Goal: Check status: Check status

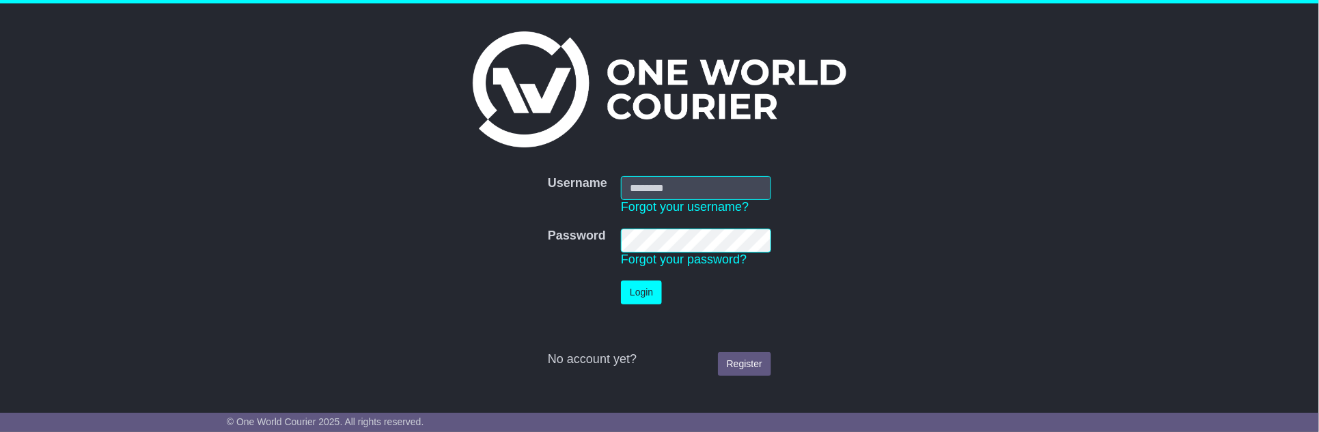
type input "**********"
click at [638, 290] on button "Login" at bounding box center [641, 293] width 41 height 24
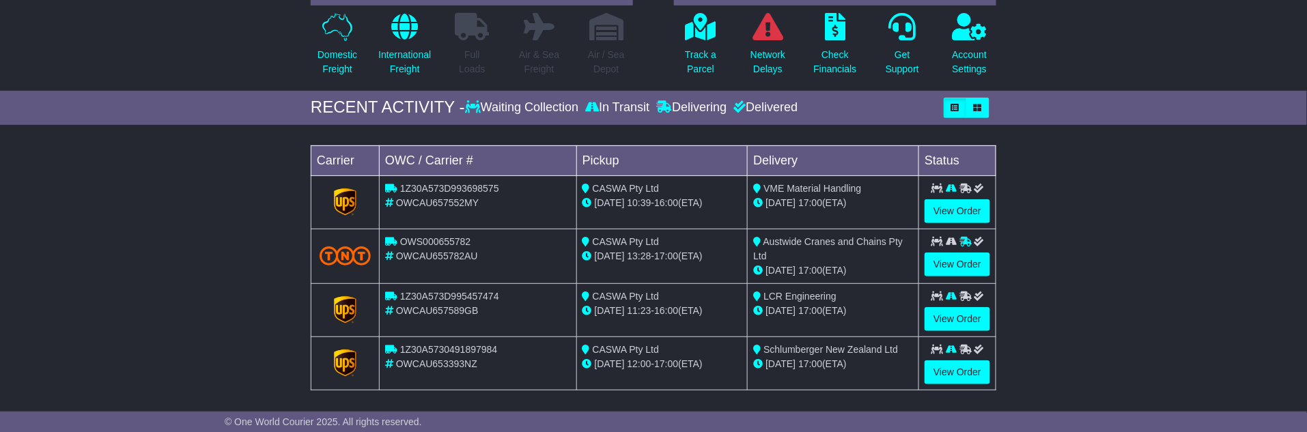
scroll to position [152, 0]
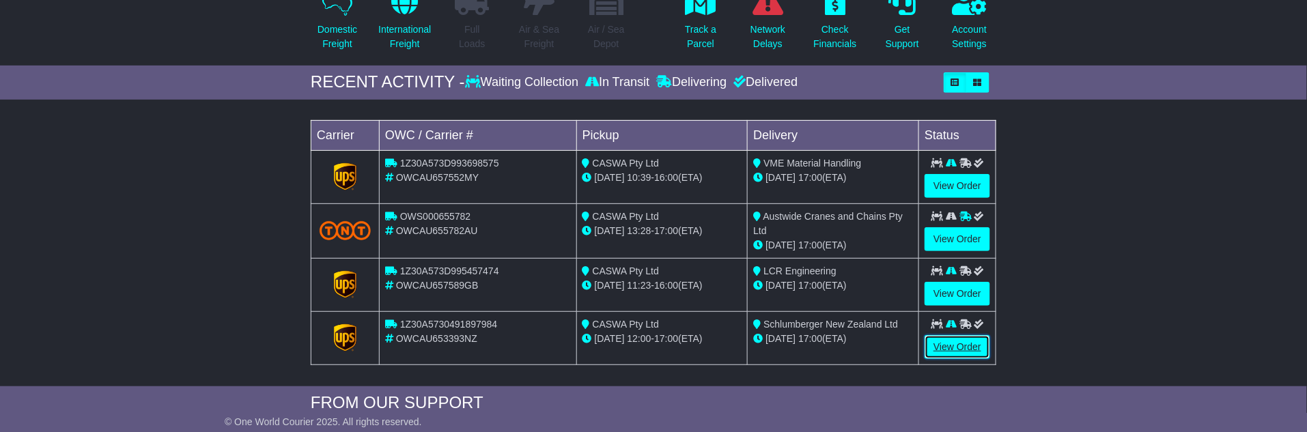
click at [964, 342] on link "View Order" at bounding box center [958, 347] width 66 height 24
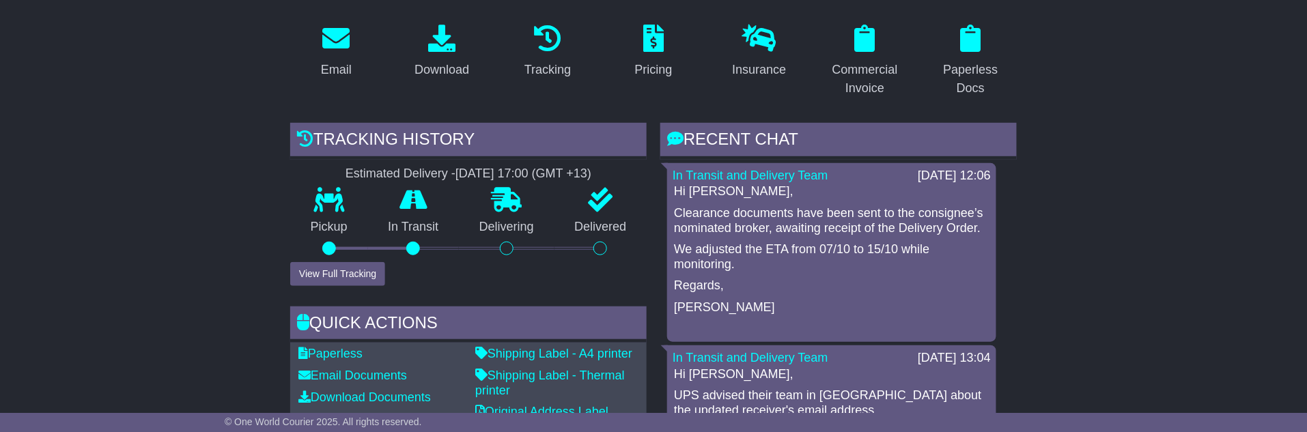
scroll to position [76, 0]
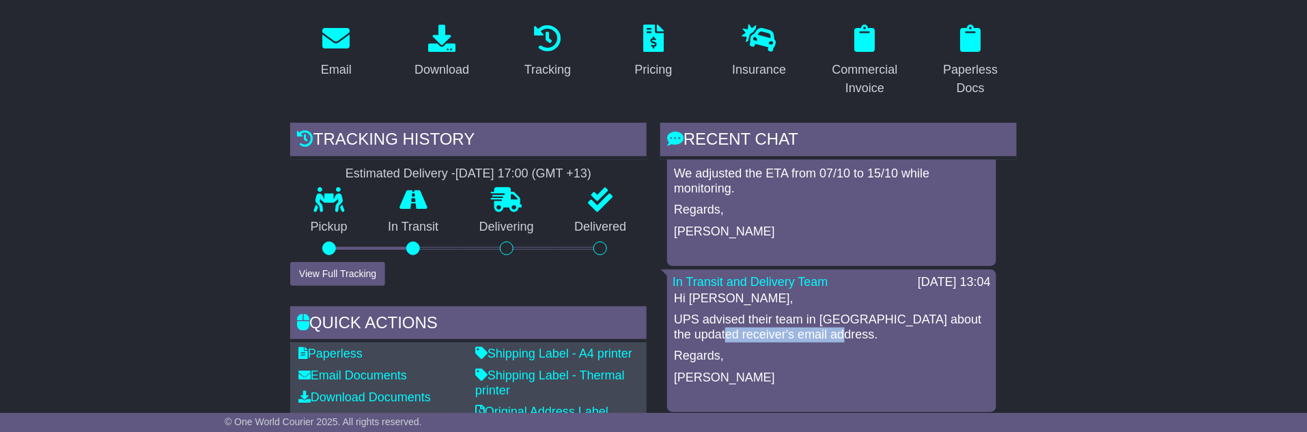
drag, startPoint x: 870, startPoint y: 332, endPoint x: 740, endPoint y: 327, distance: 129.8
click at [740, 327] on p "UPS advised their team in New Zealand about the updated receiver's email addres…" at bounding box center [831, 327] width 315 height 29
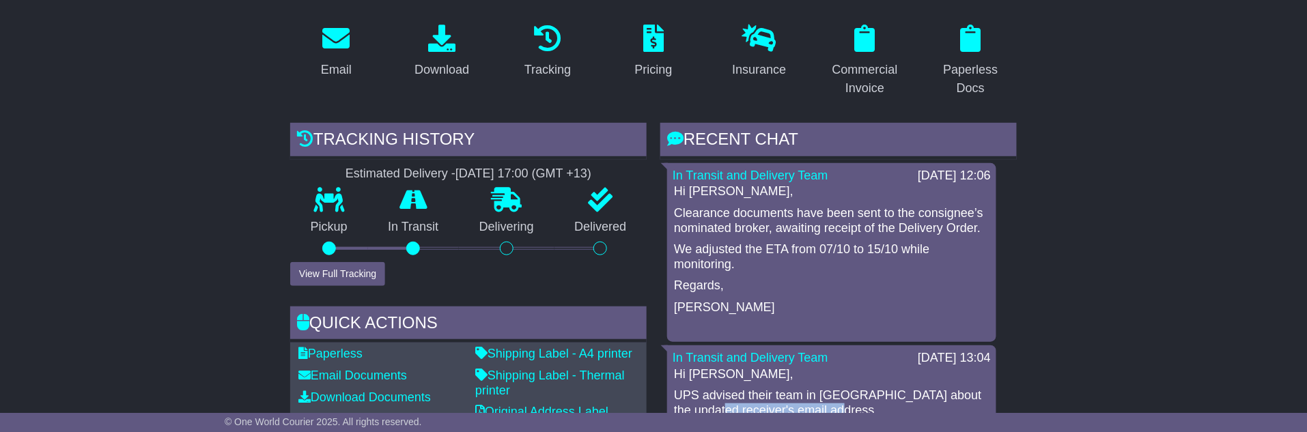
scroll to position [0, 0]
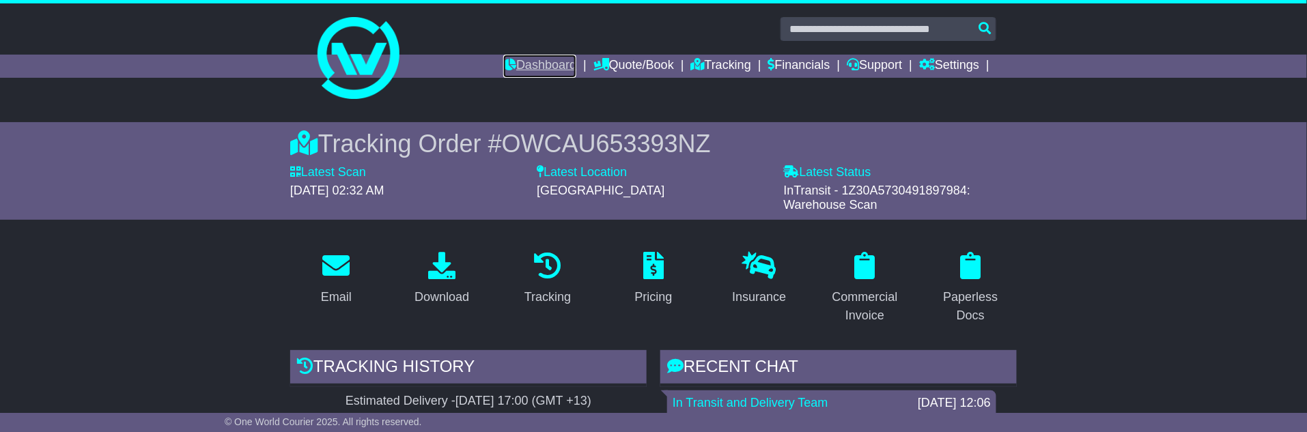
click at [524, 60] on link "Dashboard" at bounding box center [539, 66] width 73 height 23
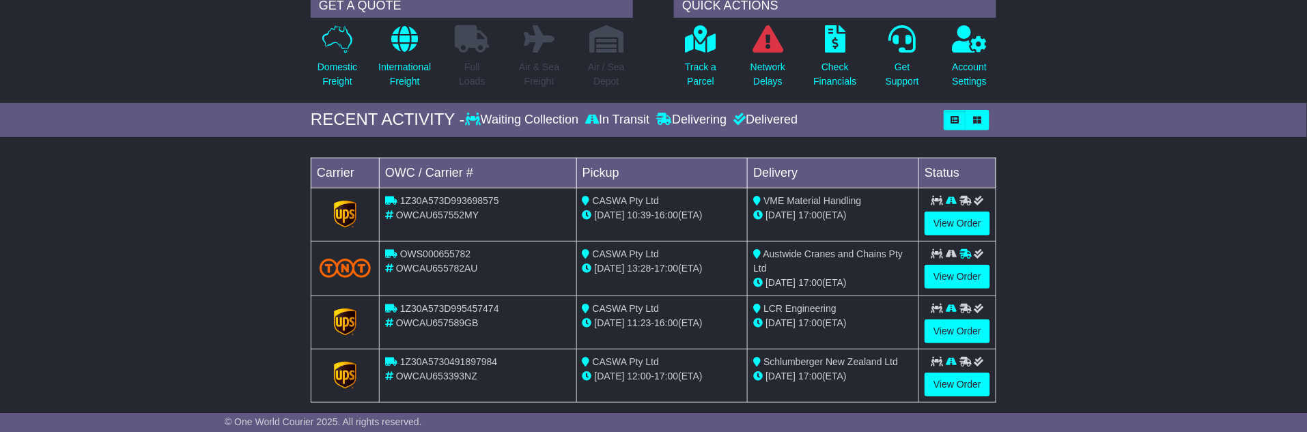
scroll to position [152, 0]
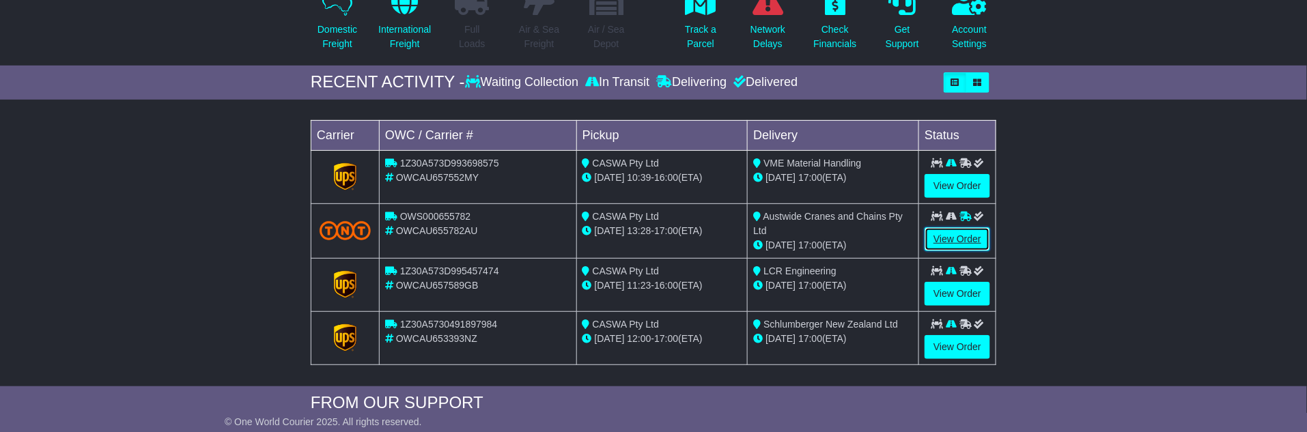
click at [965, 235] on link "View Order" at bounding box center [958, 239] width 66 height 24
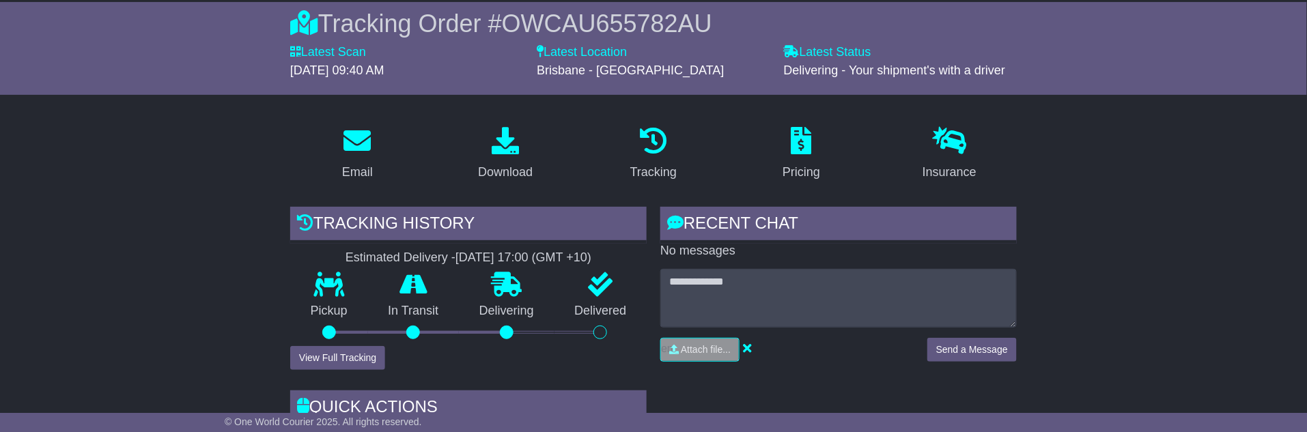
scroll to position [152, 0]
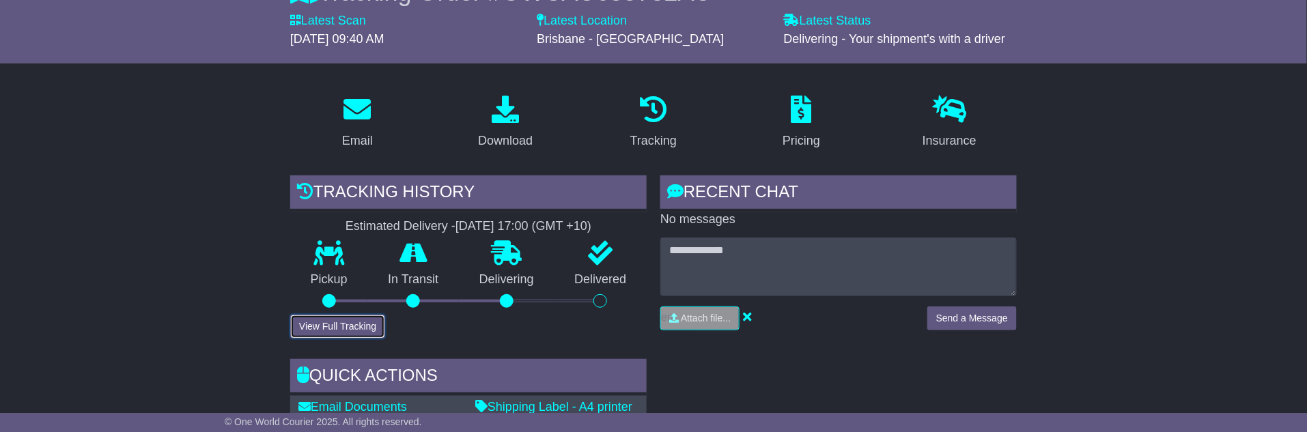
click at [357, 317] on button "View Full Tracking" at bounding box center [337, 327] width 95 height 24
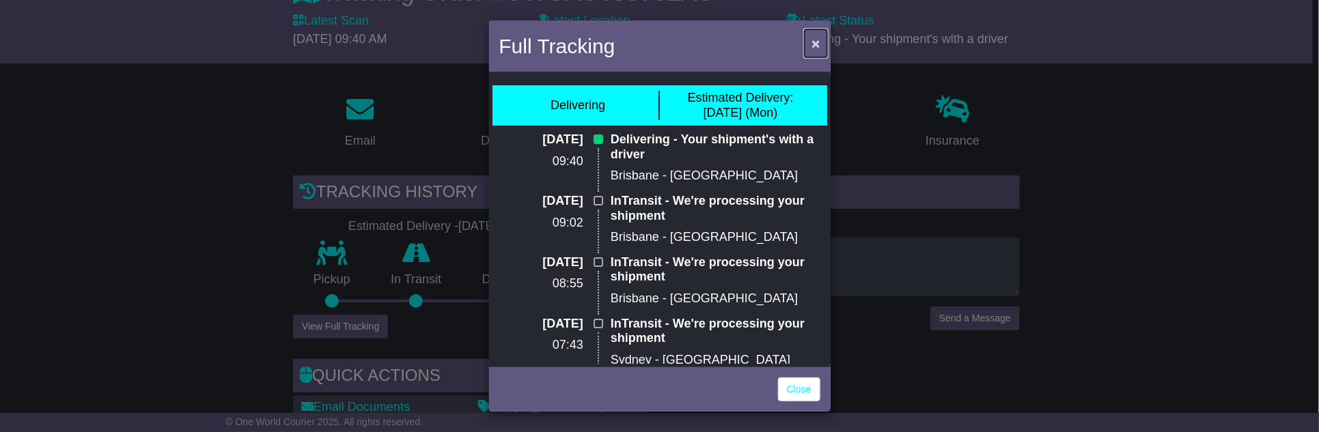
click at [821, 41] on button "×" at bounding box center [815, 43] width 22 height 28
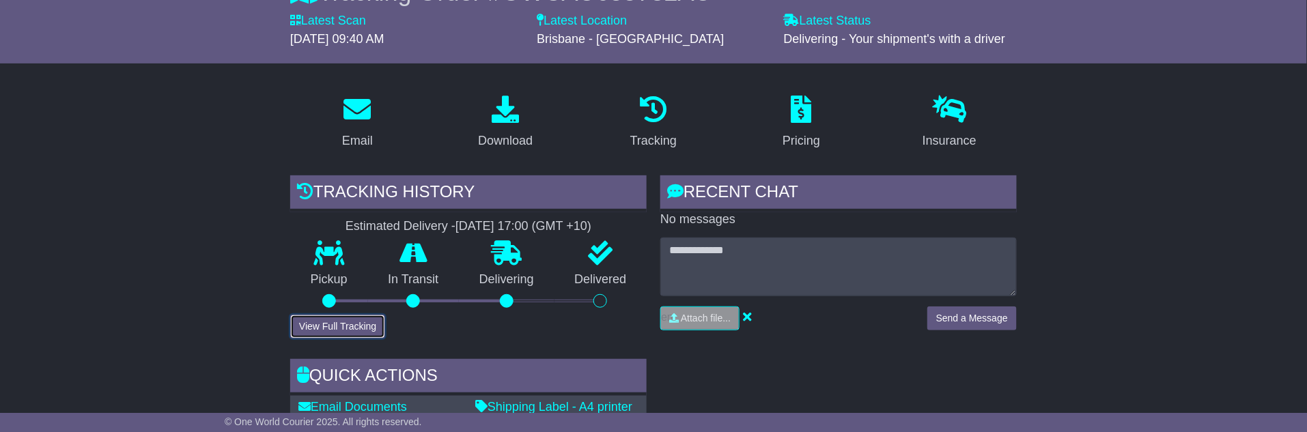
scroll to position [0, 0]
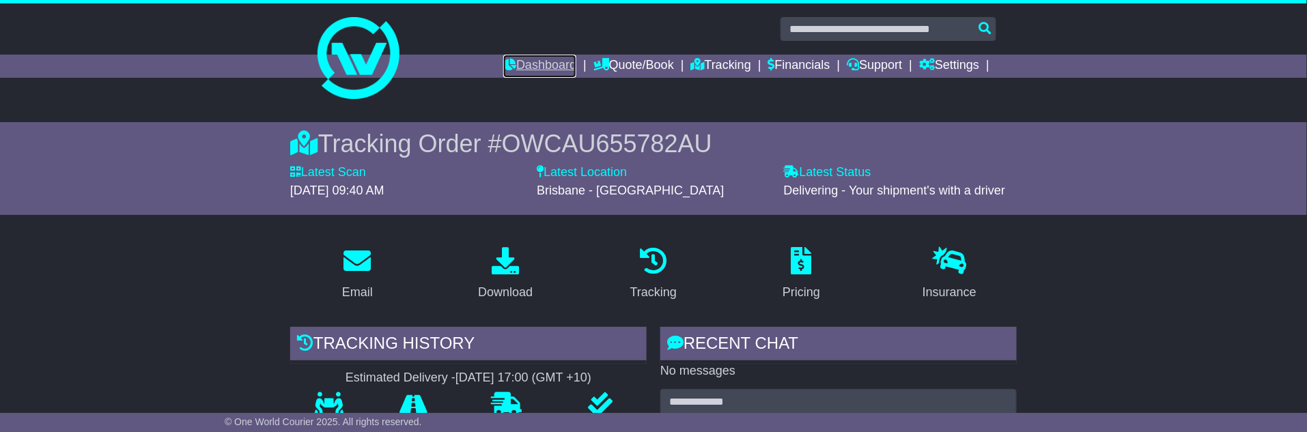
click at [524, 59] on link "Dashboard" at bounding box center [539, 66] width 73 height 23
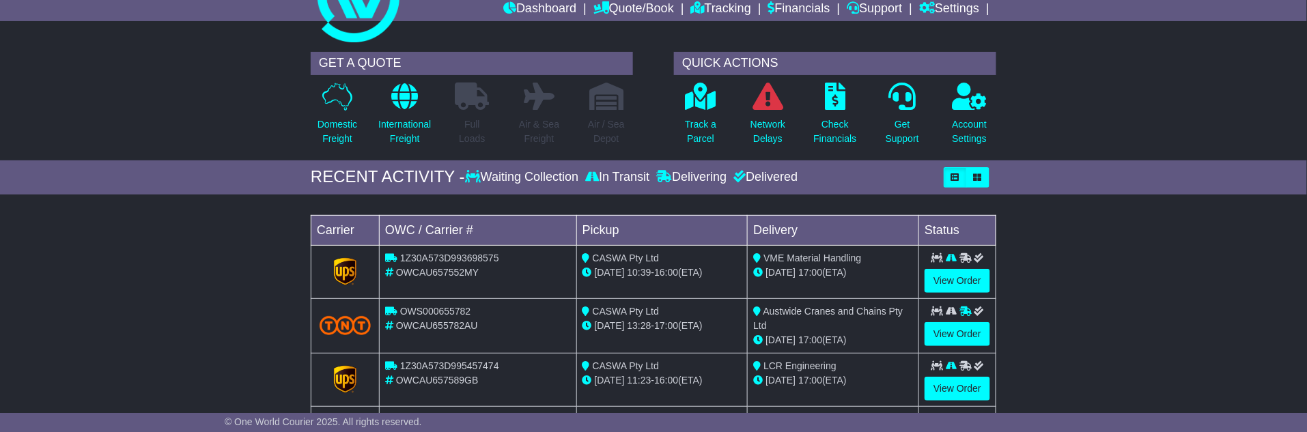
scroll to position [76, 0]
